Goal: Task Accomplishment & Management: Manage account settings

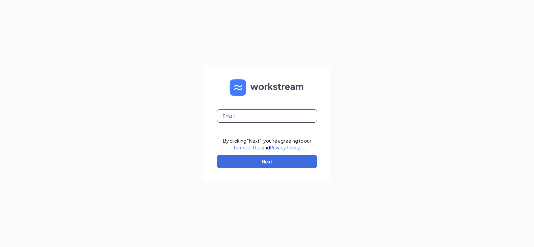
click at [247, 120] on input "text" at bounding box center [267, 115] width 100 height 13
type input "[EMAIL_ADDRESS][DOMAIN_NAME]"
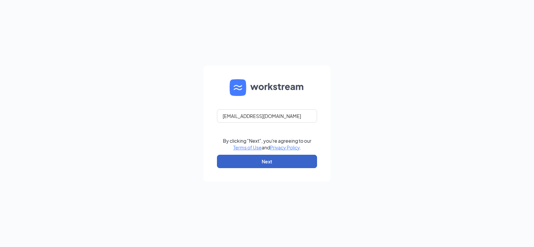
click at [270, 160] on button "Next" at bounding box center [267, 161] width 100 height 13
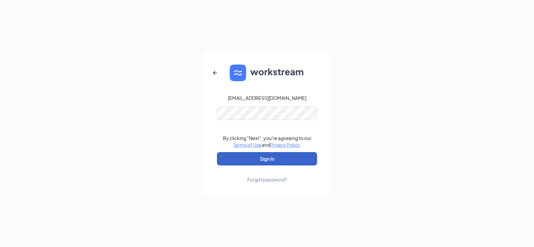
click at [267, 156] on button "Sign In" at bounding box center [267, 158] width 100 height 13
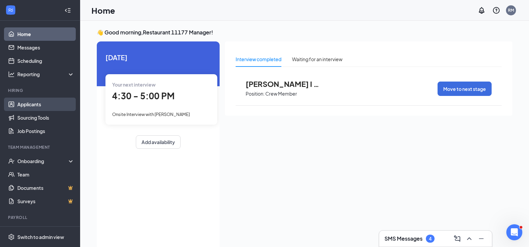
click at [29, 106] on link "Applicants" at bounding box center [45, 104] width 57 height 13
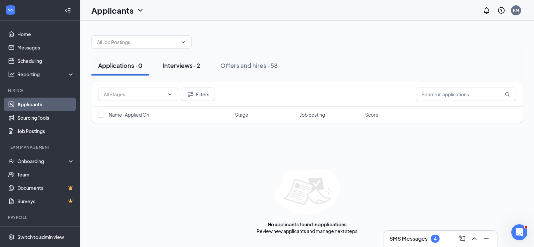
click at [185, 66] on div "Interviews · 2" at bounding box center [182, 65] width 38 height 8
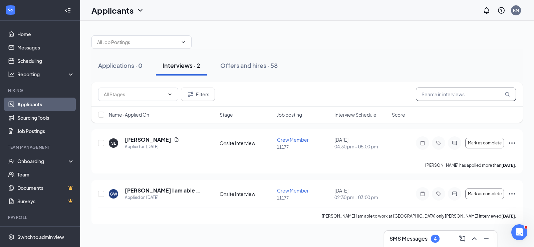
click at [444, 94] on input "text" at bounding box center [466, 93] width 100 height 13
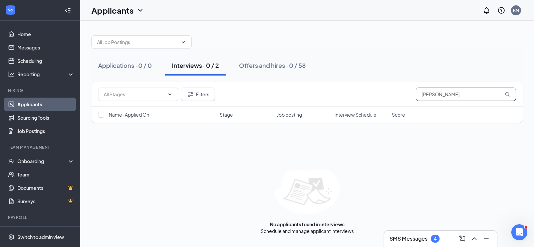
click at [450, 94] on input "[PERSON_NAME]" at bounding box center [466, 93] width 100 height 13
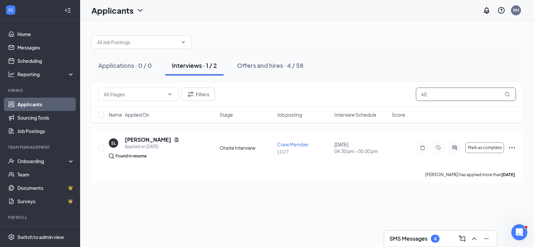
type input "k"
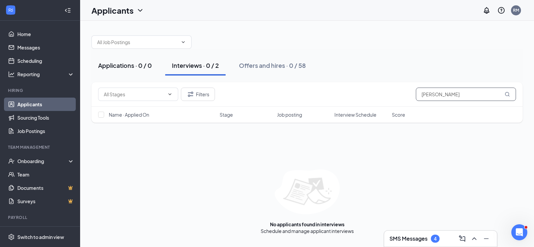
type input "kEVEN"
click at [127, 66] on div "Applications · 0 / 0" at bounding box center [125, 65] width 54 height 8
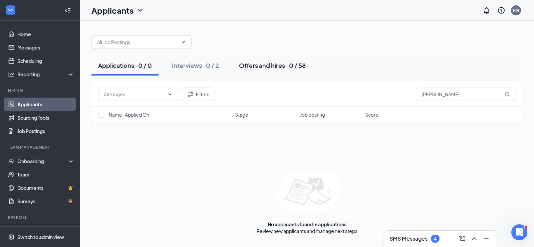
click at [259, 64] on div "Offers and hires · 0 / 58" at bounding box center [272, 65] width 67 height 8
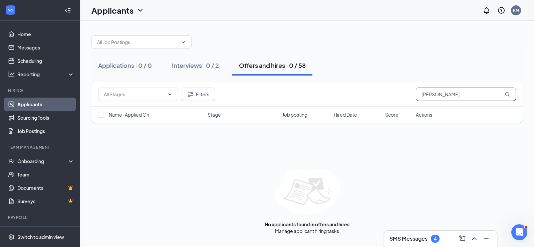
drag, startPoint x: 447, startPoint y: 94, endPoint x: 332, endPoint y: 95, distance: 115.9
click at [355, 99] on div "Filters kEVEN" at bounding box center [307, 93] width 418 height 13
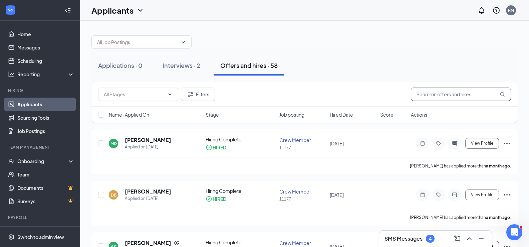
type input "L"
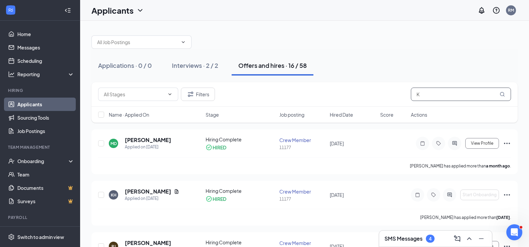
type input "K"
drag, startPoint x: 318, startPoint y: 0, endPoint x: 391, endPoint y: 32, distance: 80.2
click at [385, 37] on div at bounding box center [305, 39] width 426 height 20
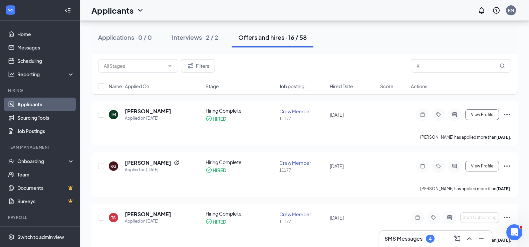
scroll to position [668, 0]
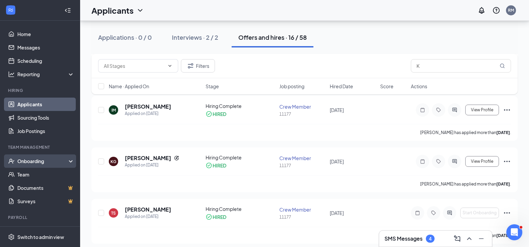
click at [50, 163] on div "Onboarding" at bounding box center [42, 161] width 51 height 7
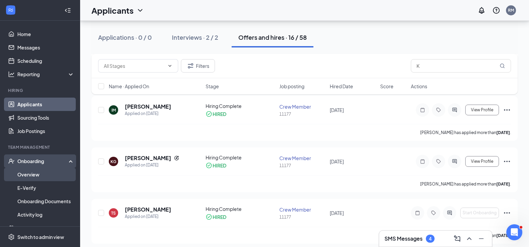
click at [37, 174] on link "Overview" at bounding box center [45, 174] width 57 height 13
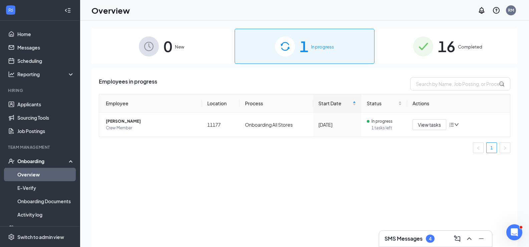
click at [467, 46] on span "Completed" at bounding box center [470, 46] width 24 height 7
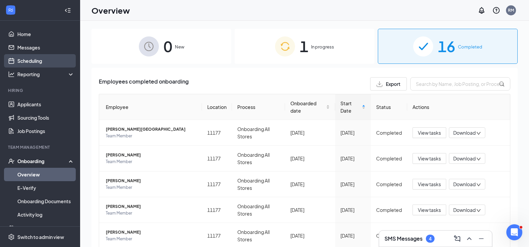
click at [30, 59] on link "Scheduling" at bounding box center [45, 60] width 57 height 13
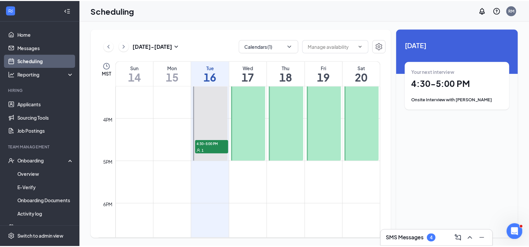
scroll to position [662, 0]
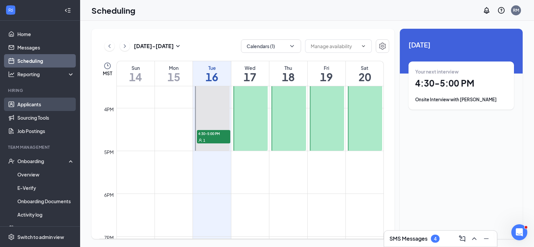
click at [35, 101] on link "Applicants" at bounding box center [45, 104] width 57 height 13
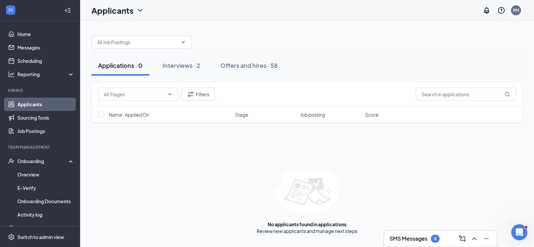
drag, startPoint x: 132, startPoint y: 85, endPoint x: 134, endPoint y: 69, distance: 16.9
drag, startPoint x: 134, startPoint y: 69, endPoint x: 130, endPoint y: 71, distance: 4.9
click at [130, 71] on button "Applications · 0" at bounding box center [121, 65] width 58 height 20
click at [144, 93] on input "text" at bounding box center [134, 94] width 61 height 7
click at [125, 122] on div "Application (90)" at bounding box center [125, 122] width 33 height 7
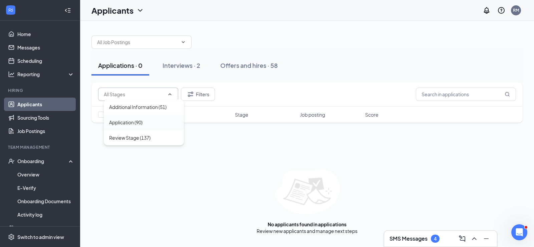
type input "Application (90)"
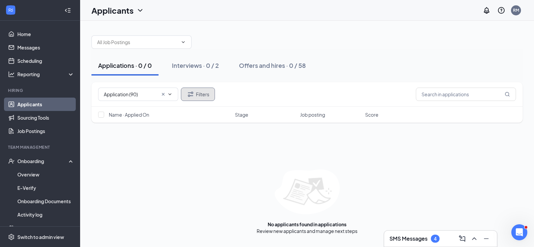
click at [195, 97] on button "Filters" at bounding box center [198, 93] width 34 height 13
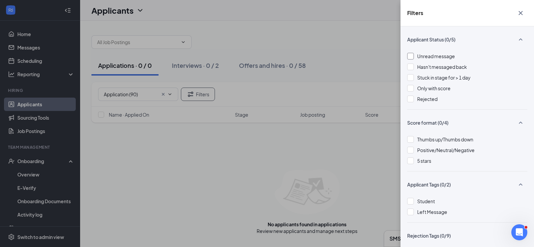
click at [411, 55] on div at bounding box center [410, 56] width 7 height 7
click at [217, 150] on div "Filters Applicant Status (1/5) Unread message Hasn't messaged back Stuck in sta…" at bounding box center [267, 123] width 534 height 247
click at [411, 100] on div at bounding box center [410, 99] width 7 height 7
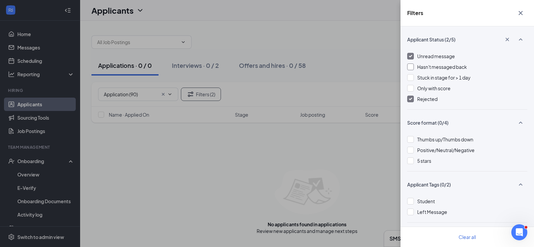
click at [411, 68] on div at bounding box center [410, 66] width 7 height 7
click at [412, 78] on div at bounding box center [410, 77] width 7 height 7
click at [409, 87] on div at bounding box center [410, 88] width 7 height 7
click at [411, 55] on img at bounding box center [410, 56] width 3 height 3
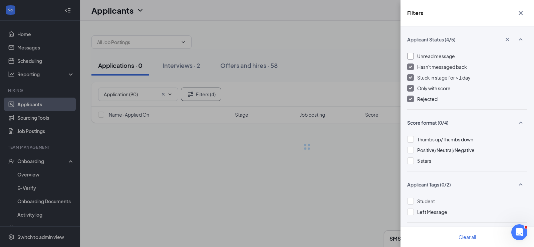
click at [411, 67] on img at bounding box center [410, 66] width 3 height 3
click at [410, 75] on div at bounding box center [410, 77] width 7 height 7
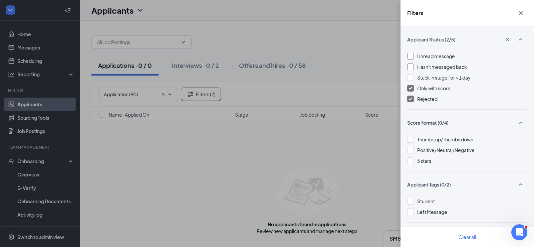
click at [408, 88] on div at bounding box center [410, 88] width 7 height 7
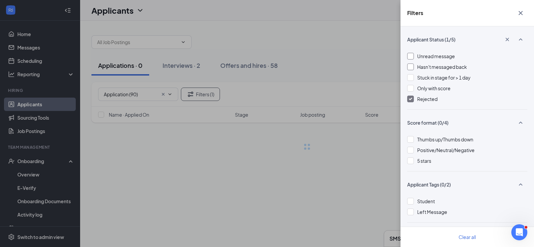
click at [410, 101] on div at bounding box center [410, 99] width 7 height 7
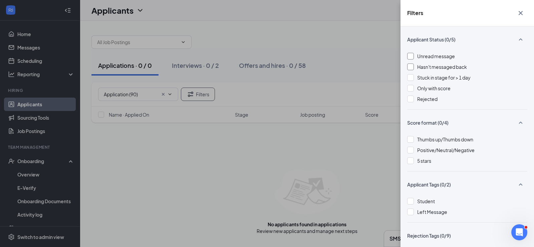
click at [296, 144] on div "Filters Applicant Status (0/5) Unread message Hasn't messaged back Stuck in sta…" at bounding box center [267, 123] width 534 height 247
click at [524, 13] on icon "Cross" at bounding box center [521, 13] width 8 height 8
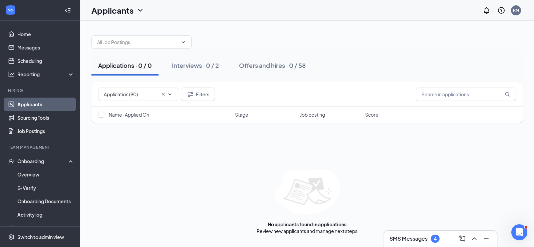
click at [103, 118] on div "Name · Applied On Stage Job posting Score" at bounding box center [307, 115] width 431 height 16
click at [100, 114] on input "checkbox" at bounding box center [101, 115] width 6 height 6
checkbox input "false"
click at [160, 96] on span at bounding box center [165, 94] width 13 height 5
click at [142, 66] on div "Applications · 0 / 0" at bounding box center [125, 65] width 54 height 8
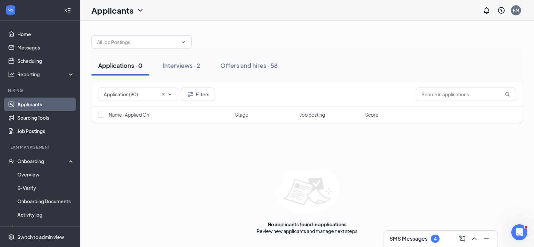
click at [113, 64] on div "Applications · 0" at bounding box center [120, 65] width 44 height 8
click at [165, 40] on input "text" at bounding box center [137, 41] width 81 height 7
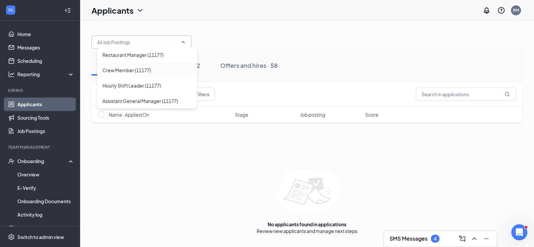
click at [132, 71] on div "Crew Member (11177)" at bounding box center [127, 69] width 48 height 7
type input "Crew Member (11177)"
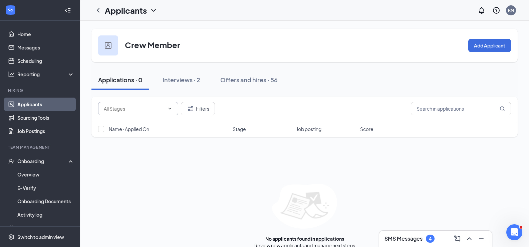
click at [156, 112] on input "text" at bounding box center [134, 108] width 61 height 7
click at [187, 77] on div "Interviews · 2" at bounding box center [182, 79] width 38 height 8
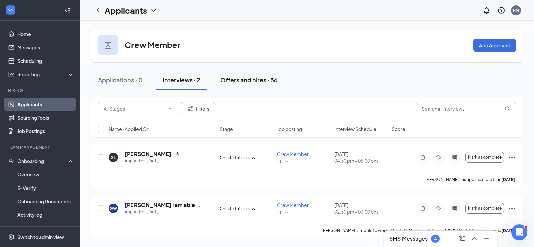
click at [242, 80] on div "Offers and hires · 56" at bounding box center [248, 79] width 57 height 8
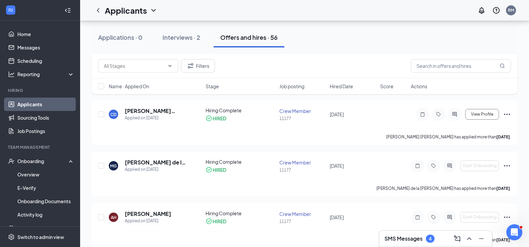
scroll to position [134, 0]
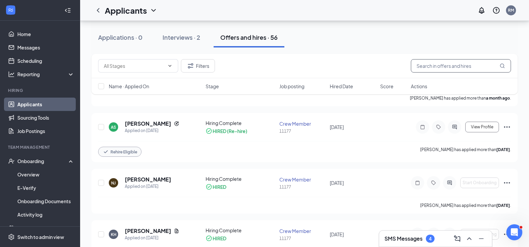
click at [441, 65] on input "text" at bounding box center [461, 65] width 100 height 13
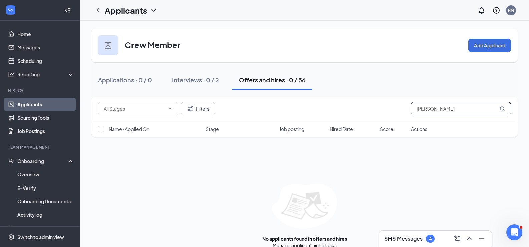
type input "Kevin Rengifo"
click at [502, 109] on icon "MagnifyingGlass" at bounding box center [502, 108] width 5 height 5
click at [472, 111] on input "Kevin Rengifo" at bounding box center [461, 108] width 100 height 13
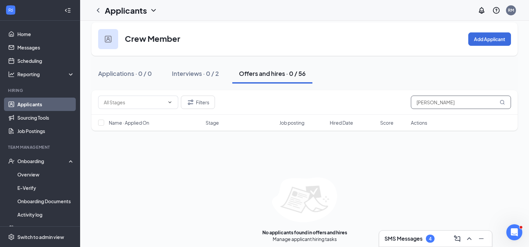
scroll to position [10, 0]
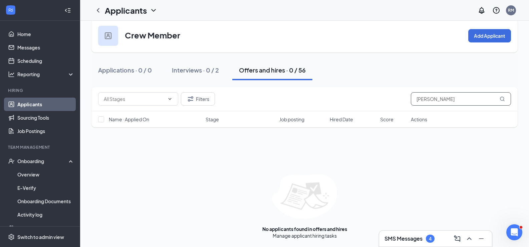
click at [502, 98] on icon "MagnifyingGlass" at bounding box center [502, 98] width 5 height 5
click at [29, 105] on link "Applicants" at bounding box center [45, 104] width 57 height 13
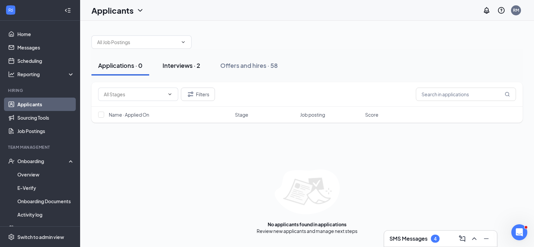
click at [190, 64] on div "Interviews · 2" at bounding box center [182, 65] width 38 height 8
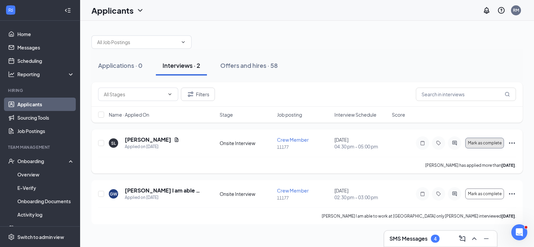
click at [485, 143] on span "Mark as complete" at bounding box center [485, 143] width 34 height 5
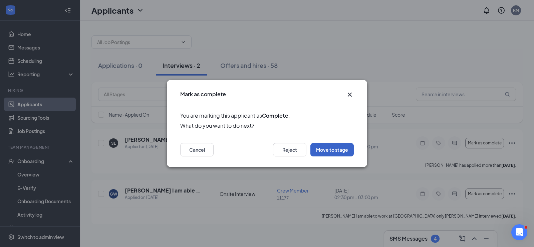
click at [325, 149] on button "Move to stage" at bounding box center [332, 149] width 43 height 13
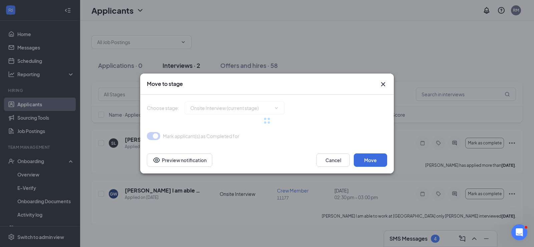
type input "Hiring Complete (final stage)"
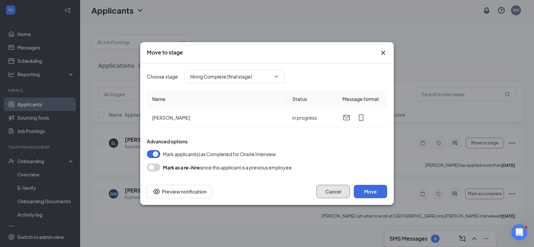
click at [334, 192] on button "Cancel" at bounding box center [333, 191] width 33 height 13
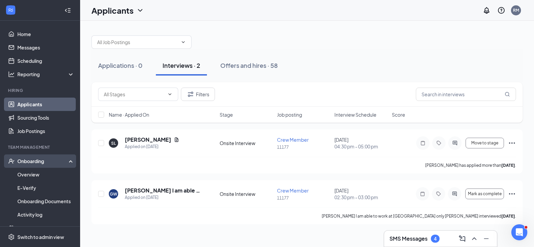
click at [34, 160] on div "Onboarding" at bounding box center [42, 161] width 51 height 7
click at [25, 161] on div "Onboarding" at bounding box center [42, 161] width 51 height 7
click at [25, 175] on link "Overview" at bounding box center [45, 174] width 57 height 13
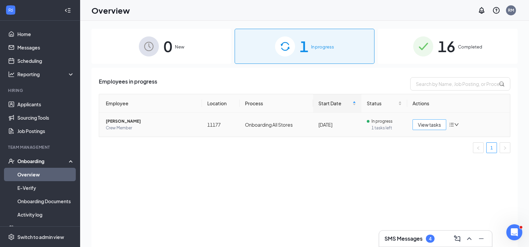
click at [431, 124] on span "View tasks" at bounding box center [429, 124] width 23 height 7
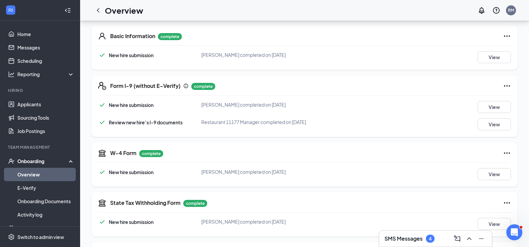
scroll to position [100, 0]
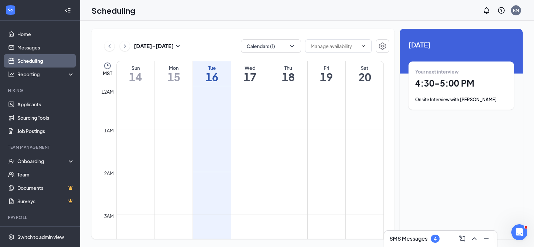
scroll to position [328, 0]
